Goal: Task Accomplishment & Management: Manage account settings

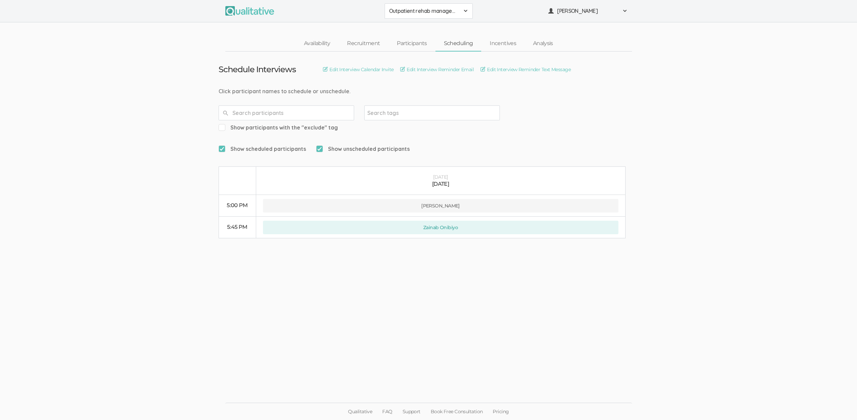
click at [298, 310] on ui-view "Schedule Interviews Edit Interview Calendar Invite Edit Interview Reminder Emai…" at bounding box center [428, 210] width 857 height 317
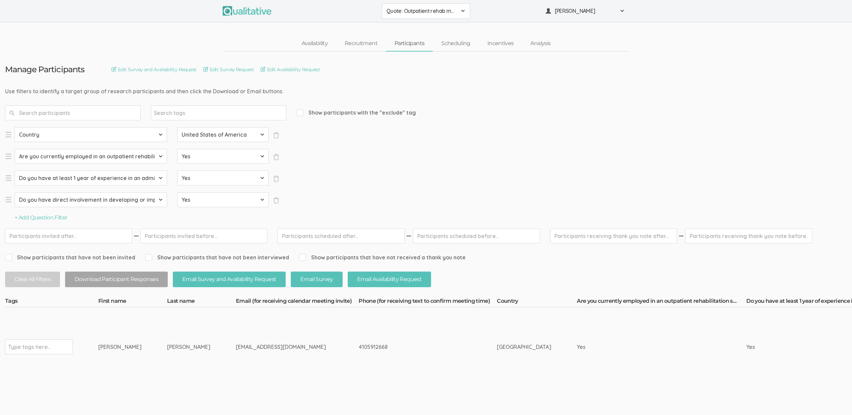
click at [39, 347] on input "text" at bounding box center [29, 346] width 42 height 9
type input "verified"
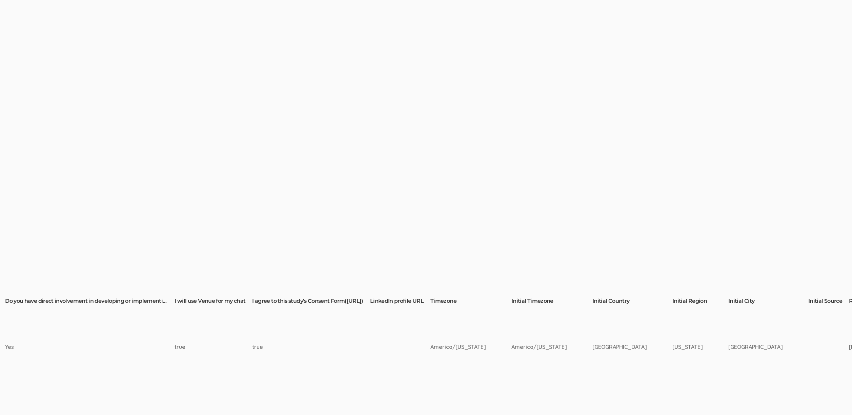
scroll to position [0, 912]
drag, startPoint x: 766, startPoint y: 346, endPoint x: 722, endPoint y: 348, distance: 43.7
click at [722, 348] on tr "verified × Type tags here... Rachel Petrecca rachelpetrecca10@gmail.com" at bounding box center [583, 347] width 2980 height 80
copy tr "[GEOGRAPHIC_DATA]"
click at [338, 343] on div "true" at bounding box center [297, 347] width 92 height 8
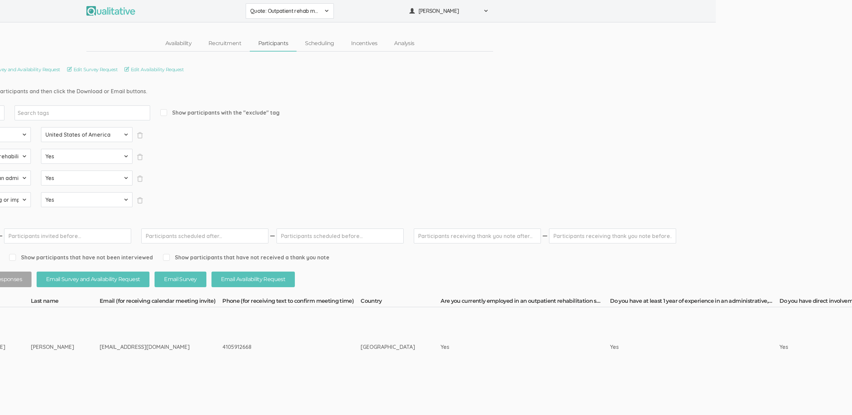
scroll to position [0, 0]
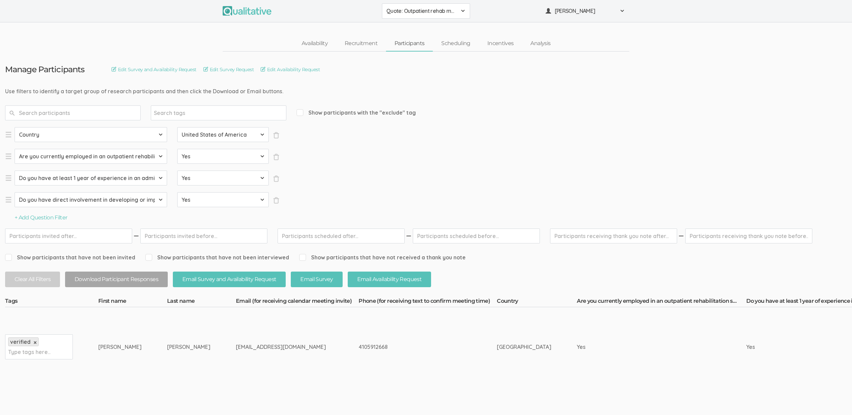
drag, startPoint x: 168, startPoint y: 346, endPoint x: 99, endPoint y: 345, distance: 68.8
copy tr "Rachel Petrecca"
click at [167, 366] on td "Petrecca" at bounding box center [201, 347] width 69 height 80
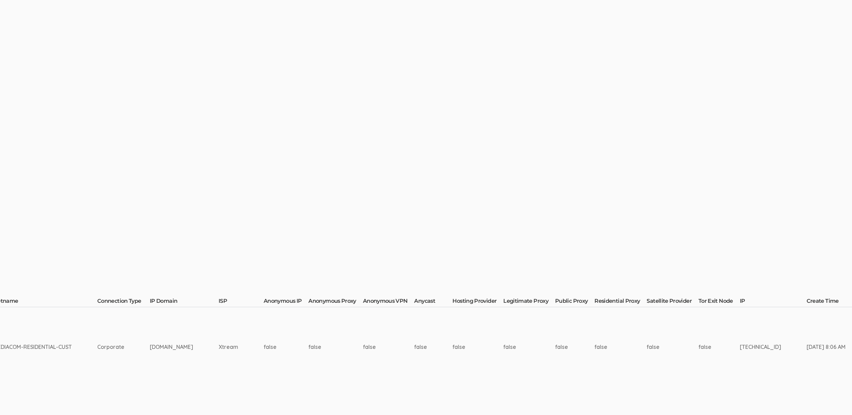
scroll to position [0, 2058]
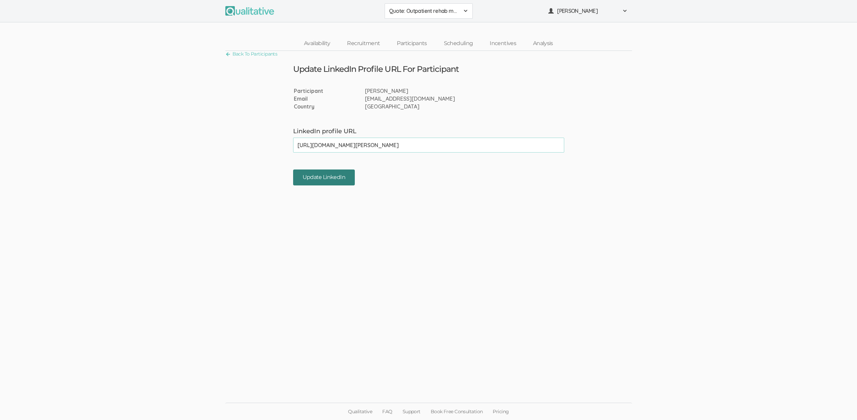
type input "[URL][DOMAIN_NAME][PERSON_NAME]"
click at [326, 176] on input "Update LinkedIn" at bounding box center [324, 177] width 62 height 16
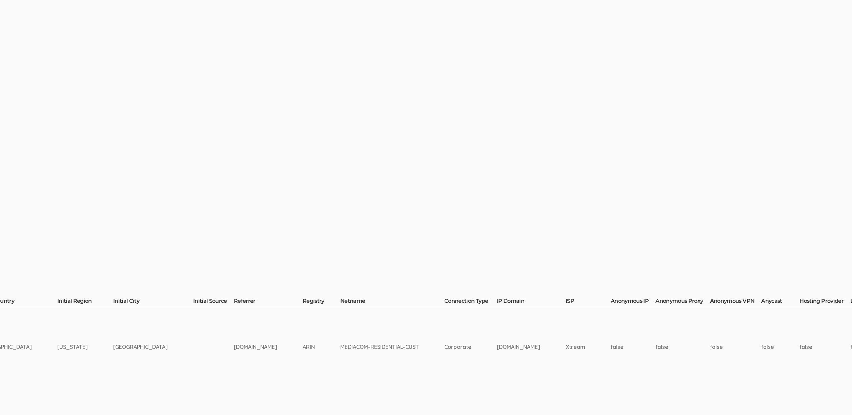
scroll to position [0, 2119]
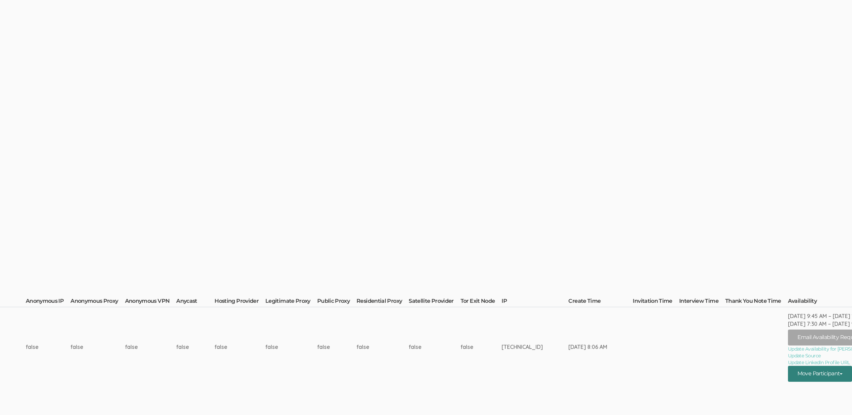
click at [812, 372] on button "Move Participant" at bounding box center [820, 374] width 64 height 16
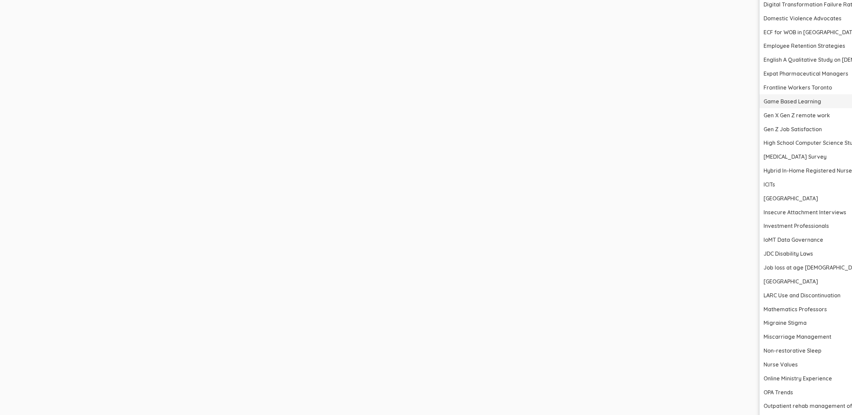
scroll to position [875, 2119]
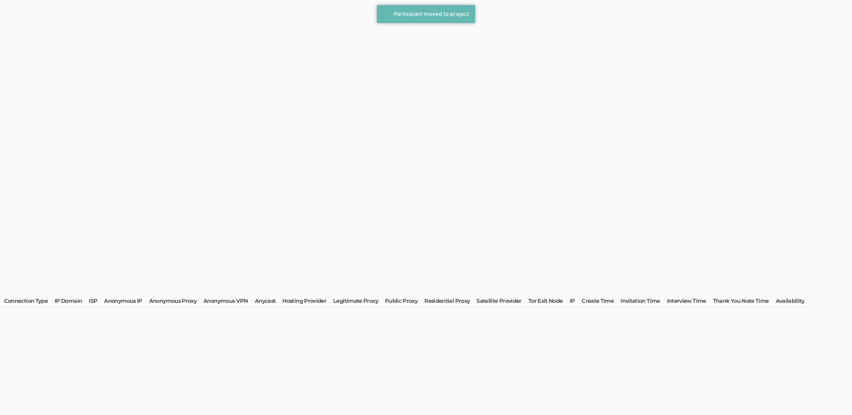
scroll to position [0, 0]
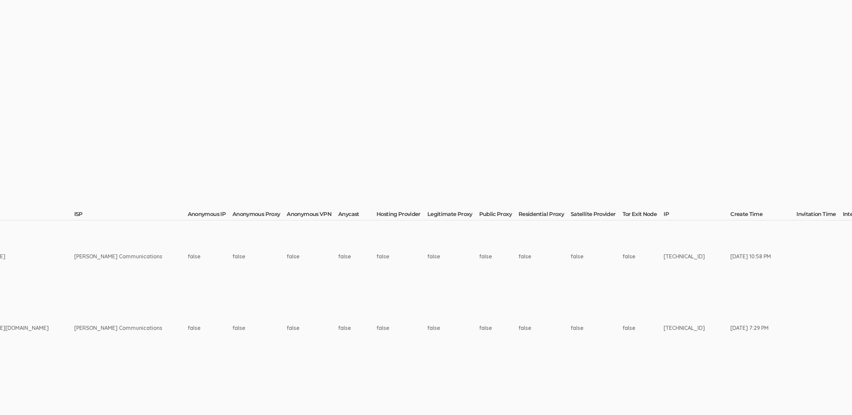
scroll to position [0, 1352]
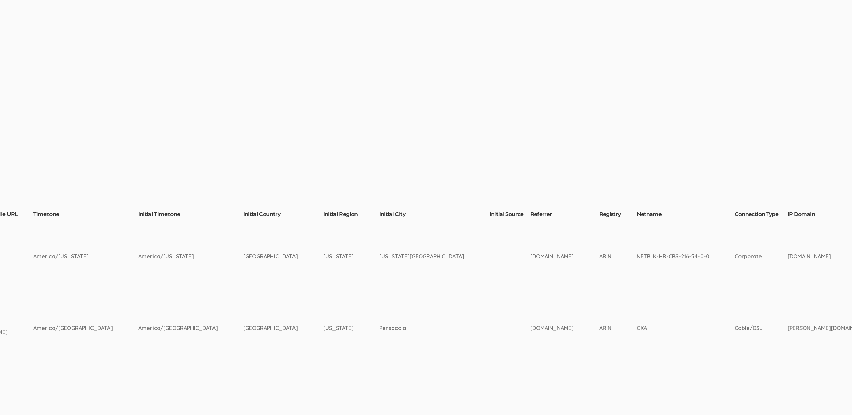
click at [637, 308] on td "CXA" at bounding box center [686, 328] width 98 height 72
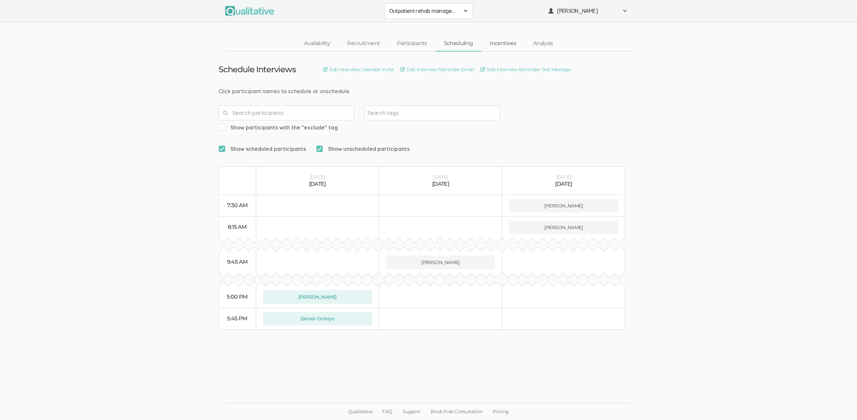
click at [499, 43] on link "Incentives" at bounding box center [502, 43] width 43 height 15
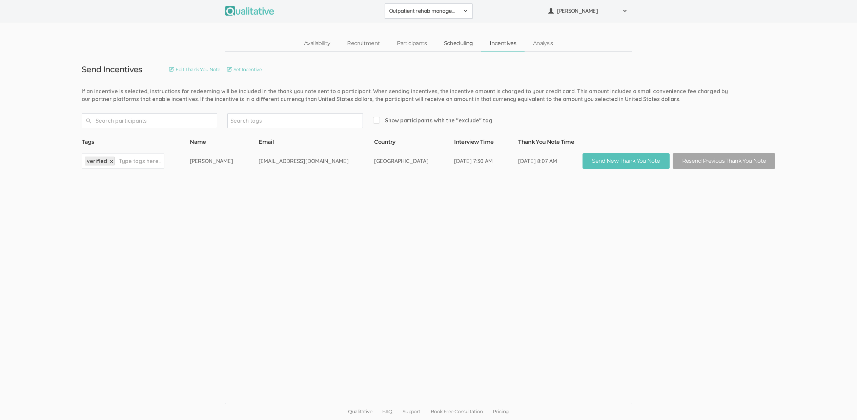
click at [446, 46] on link "Scheduling" at bounding box center [458, 43] width 46 height 15
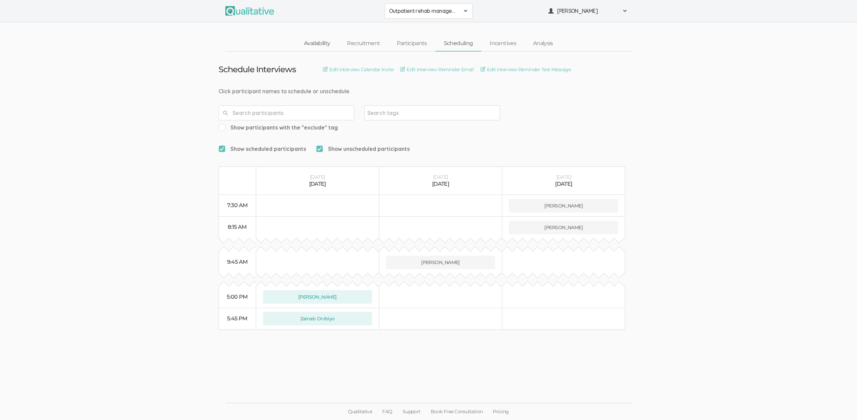
click at [313, 41] on link "Availability" at bounding box center [316, 43] width 43 height 15
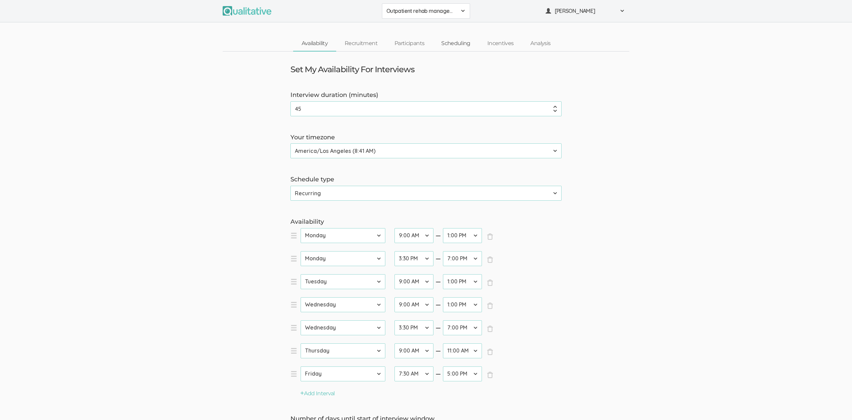
click at [458, 43] on link "Scheduling" at bounding box center [456, 43] width 46 height 15
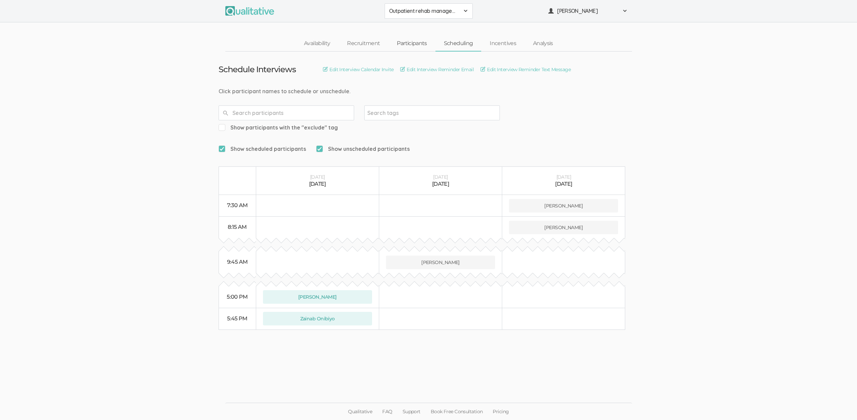
click at [425, 43] on link "Participants" at bounding box center [411, 43] width 47 height 15
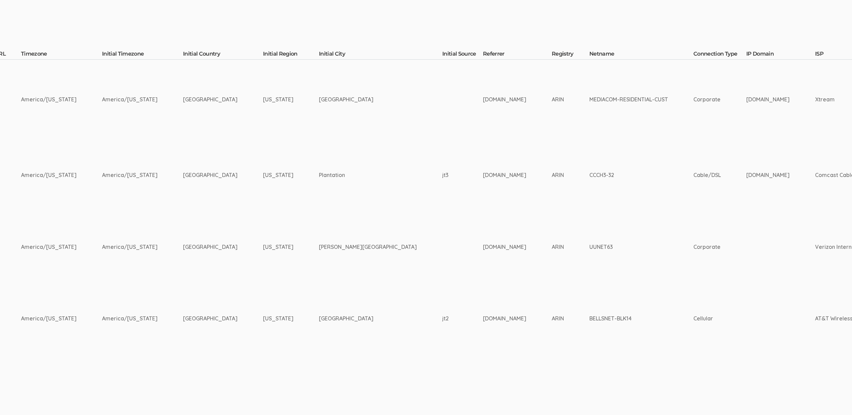
scroll to position [146, 1325]
